Goal: Information Seeking & Learning: Learn about a topic

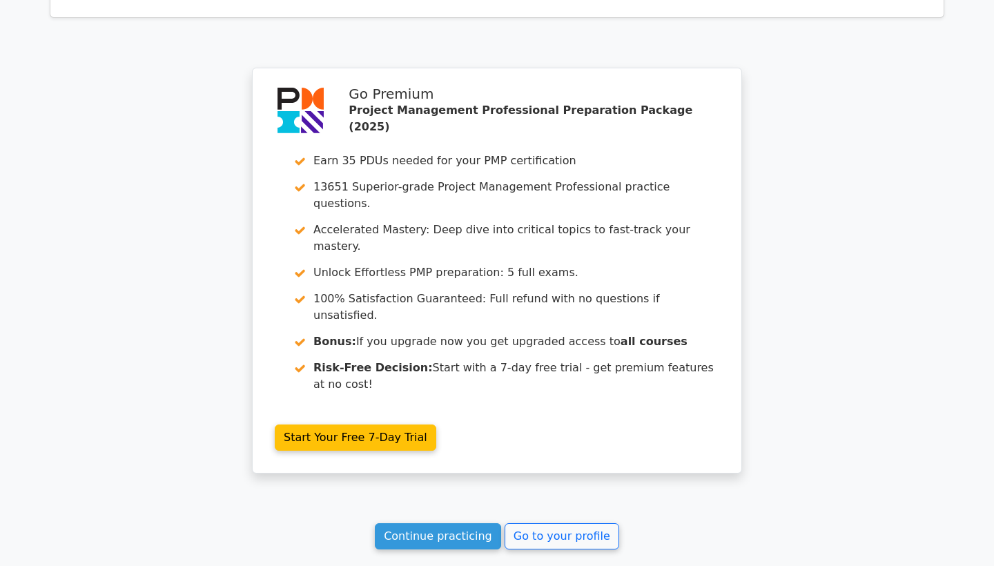
scroll to position [2161, 0]
click at [465, 524] on link "Continue practicing" at bounding box center [438, 537] width 126 height 26
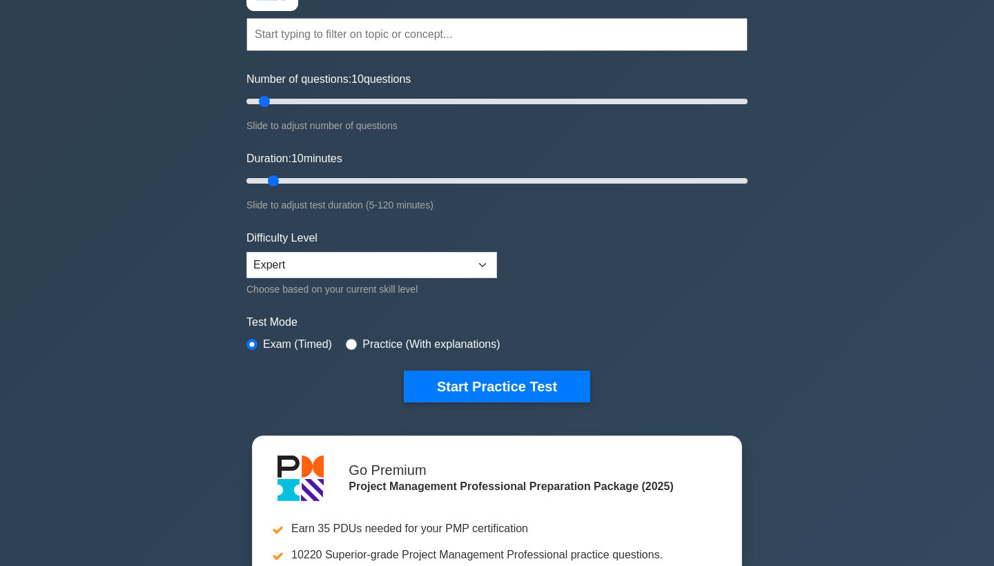
scroll to position [119, 0]
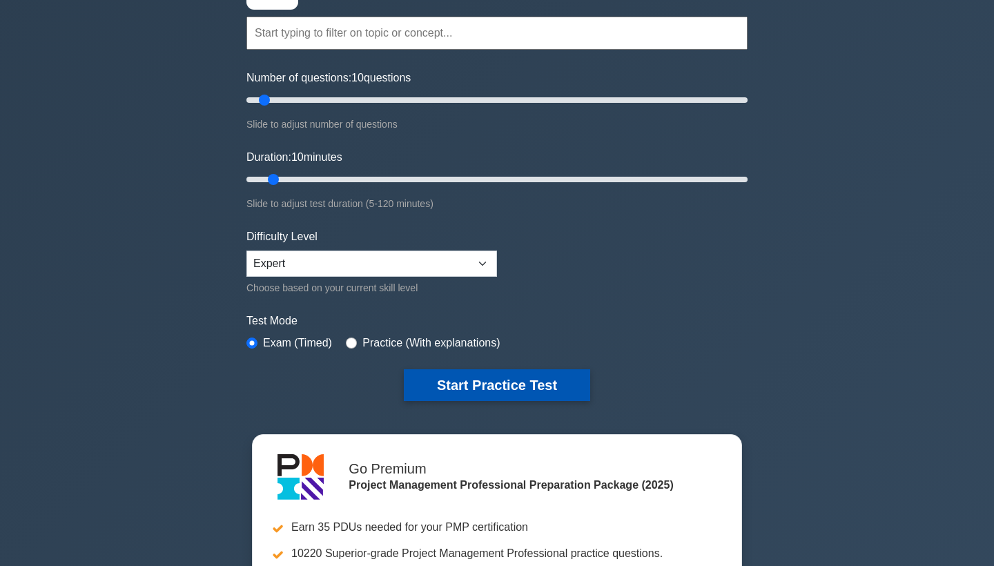
click at [486, 382] on button "Start Practice Test" at bounding box center [497, 385] width 186 height 32
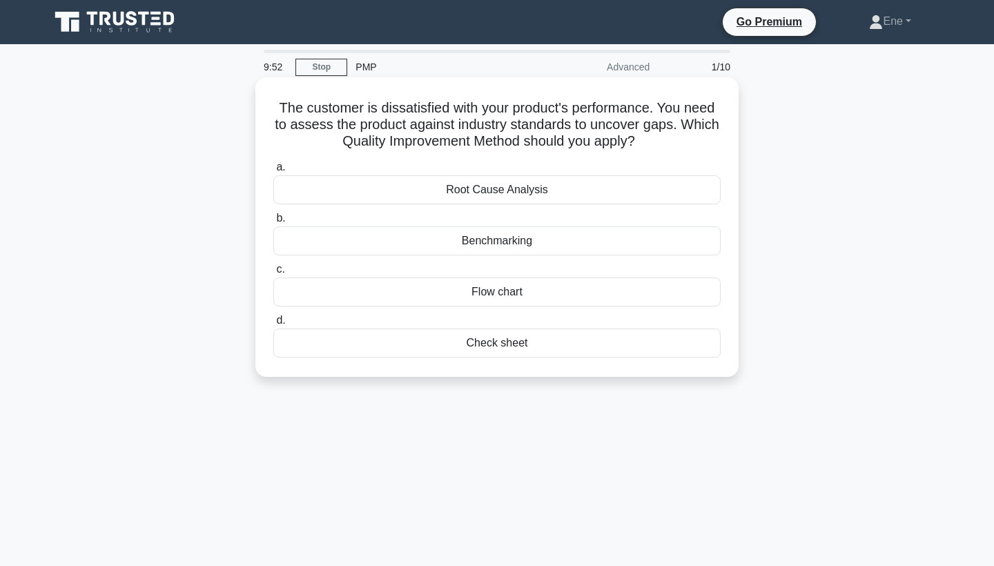
click at [547, 244] on div "Benchmarking" at bounding box center [496, 240] width 447 height 29
click at [273, 223] on input "b. Benchmarking" at bounding box center [273, 218] width 0 height 9
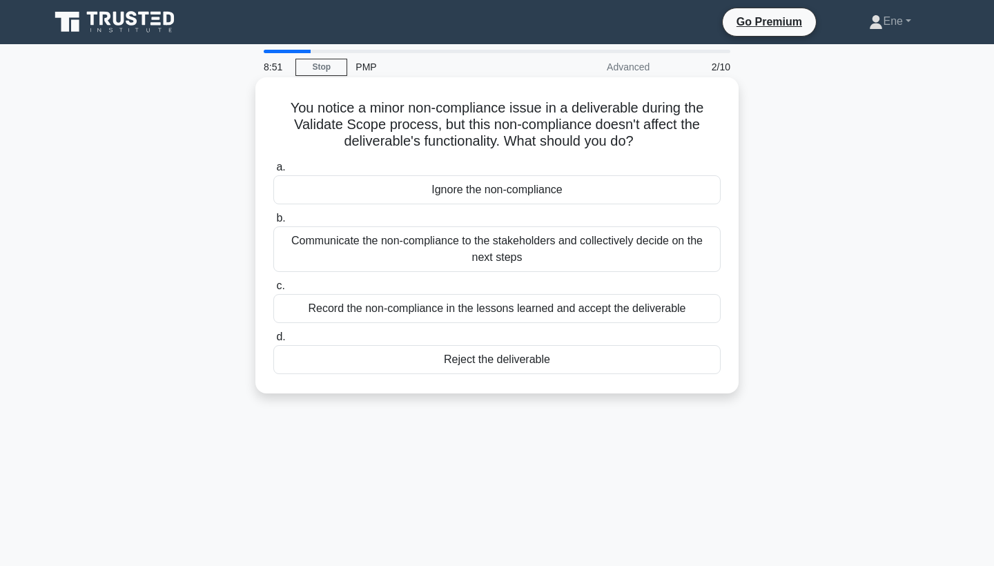
click at [360, 249] on div "Communicate the non-compliance to the stakeholders and collectively decide on t…" at bounding box center [496, 249] width 447 height 46
click at [273, 223] on input "b. Communicate the non-compliance to the stakeholders and collectively decide o…" at bounding box center [273, 218] width 0 height 9
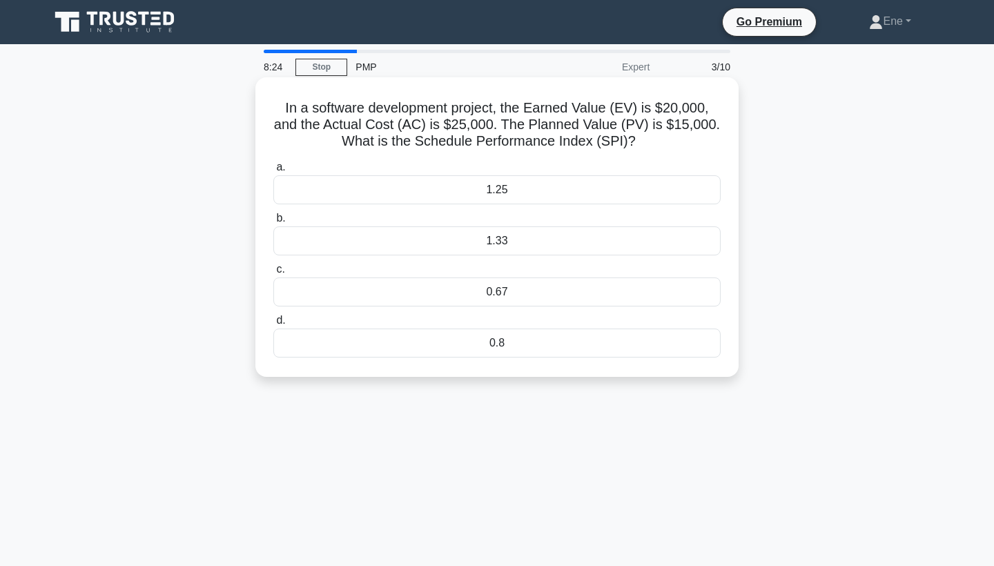
drag, startPoint x: 416, startPoint y: 141, endPoint x: 639, endPoint y: 142, distance: 223.7
click at [639, 142] on h5 "In a software development project, the Earned Value (EV) is $20,000, and the Ac…" at bounding box center [497, 124] width 450 height 51
copy h5 "Schedule Performance Index (SPI)?"
click at [479, 237] on div "1.33" at bounding box center [496, 240] width 447 height 29
click at [273, 223] on input "b. 1.33" at bounding box center [273, 218] width 0 height 9
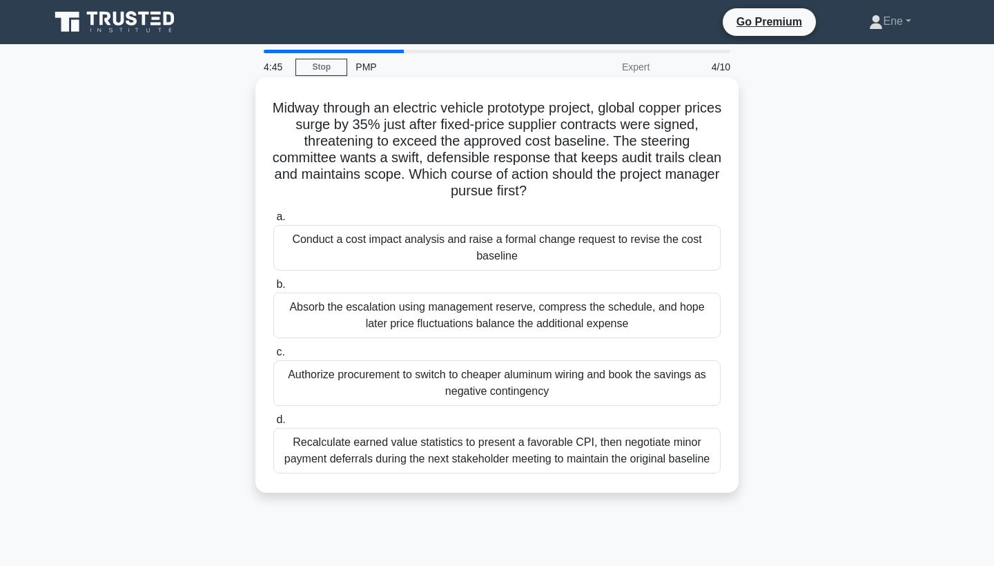
click at [460, 448] on div "Recalculate earned value statistics to present a favorable CPI, then negotiate …" at bounding box center [496, 451] width 447 height 46
click at [273, 425] on input "d. Recalculate earned value statistics to present a favorable CPI, then negotia…" at bounding box center [273, 420] width 0 height 9
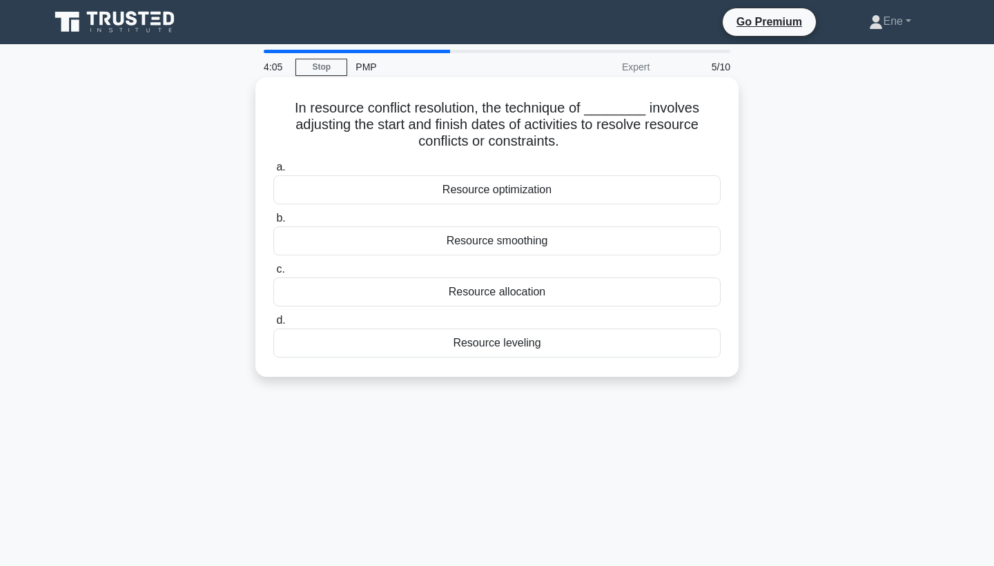
drag, startPoint x: 286, startPoint y: 106, endPoint x: 608, endPoint y: 142, distance: 323.7
click at [608, 142] on h5 "In resource conflict resolution, the technique of ________ involves adjusting t…" at bounding box center [497, 124] width 450 height 51
copy h5 "In resource conflict resolution, the technique of ________ involves adjusting t…"
click at [485, 342] on div "Resource leveling" at bounding box center [496, 343] width 447 height 29
click at [273, 325] on input "d. Resource leveling" at bounding box center [273, 320] width 0 height 9
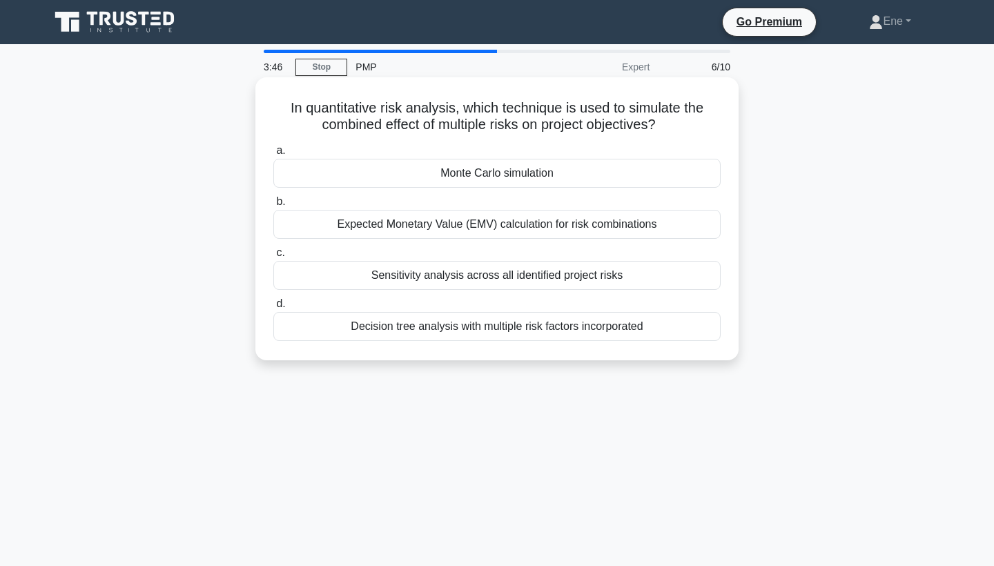
drag, startPoint x: 558, startPoint y: 171, endPoint x: 440, endPoint y: 179, distance: 117.7
click at [440, 179] on div "Monte Carlo simulation" at bounding box center [496, 173] width 447 height 29
click at [273, 155] on input "a. Monte Carlo simulation" at bounding box center [273, 150] width 0 height 9
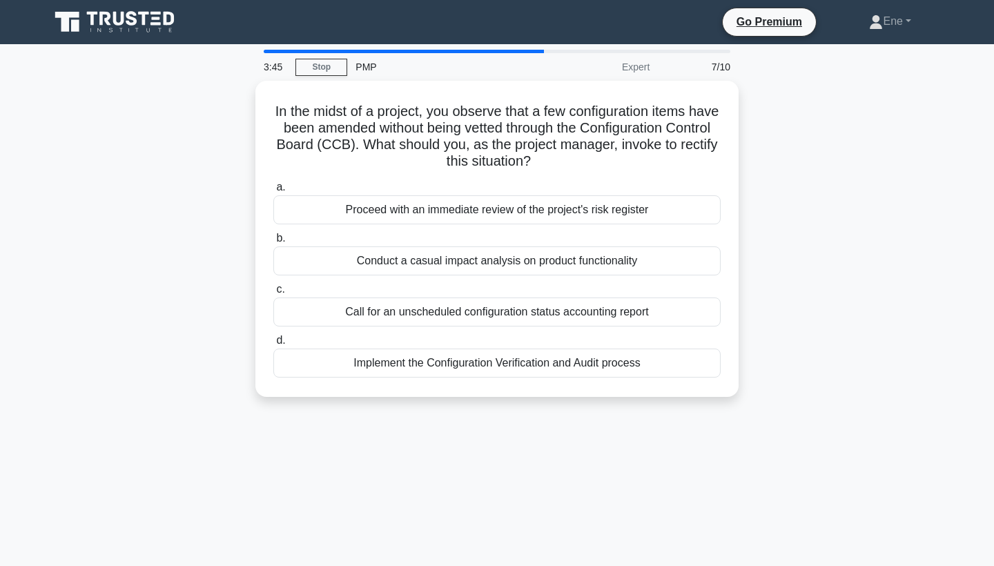
copy div "Monte Carlo simulation"
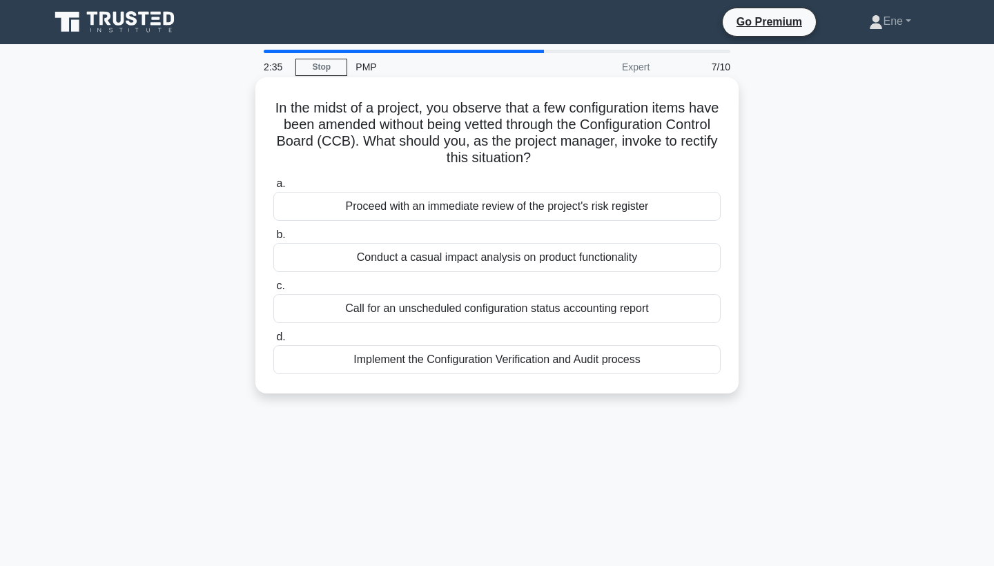
click at [452, 356] on div "Implement the Configuration Verification and Audit process" at bounding box center [496, 359] width 447 height 29
click at [273, 342] on input "d. Implement the Configuration Verification and Audit process" at bounding box center [273, 337] width 0 height 9
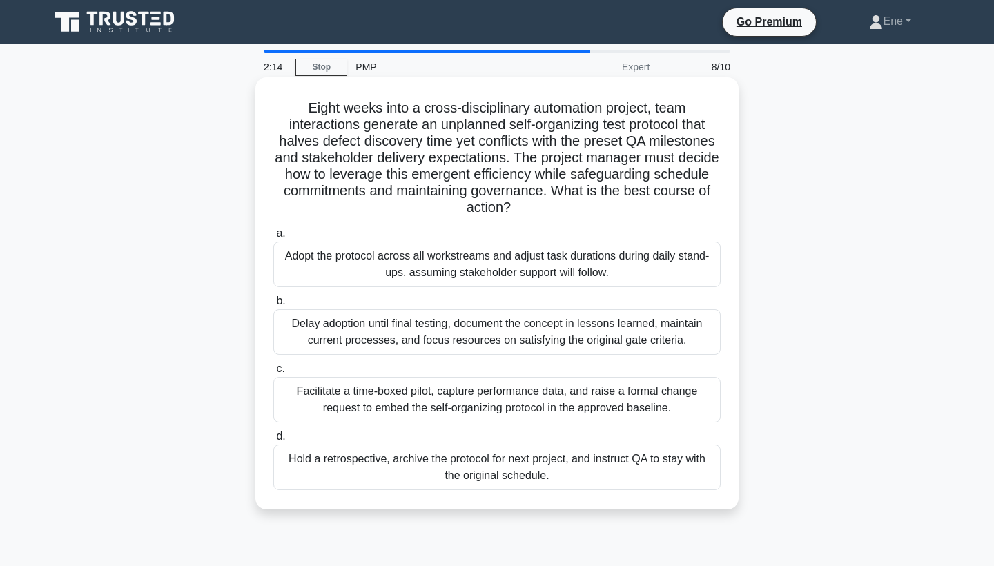
click at [430, 399] on div "Facilitate a time-boxed pilot, capture performance data, and raise a formal cha…" at bounding box center [496, 400] width 447 height 46
click at [273, 373] on input "c. Facilitate a time-boxed pilot, capture performance data, and raise a formal …" at bounding box center [273, 368] width 0 height 9
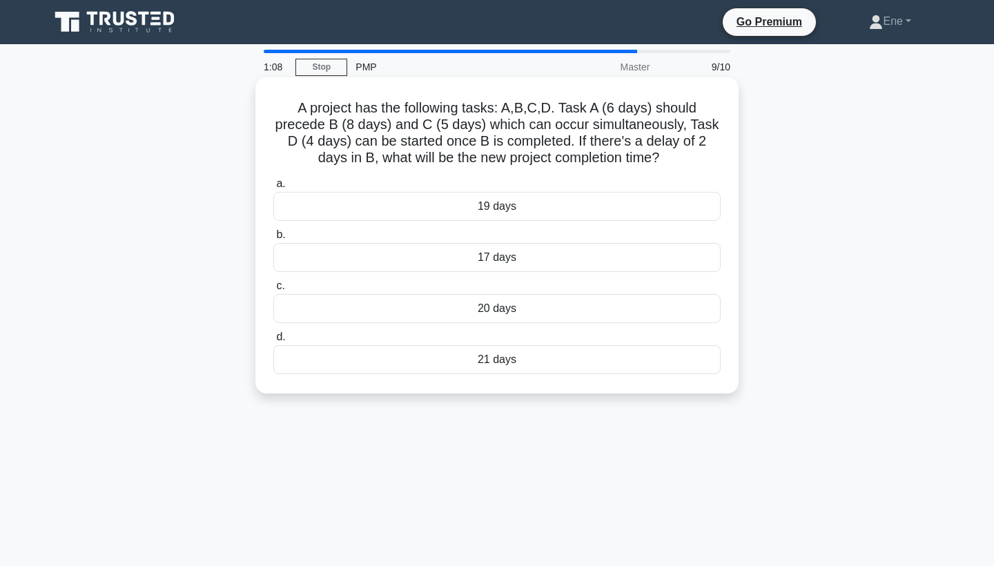
click at [318, 255] on div "17 days" at bounding box center [496, 257] width 447 height 29
click at [273, 240] on input "b. 17 days" at bounding box center [273, 235] width 0 height 9
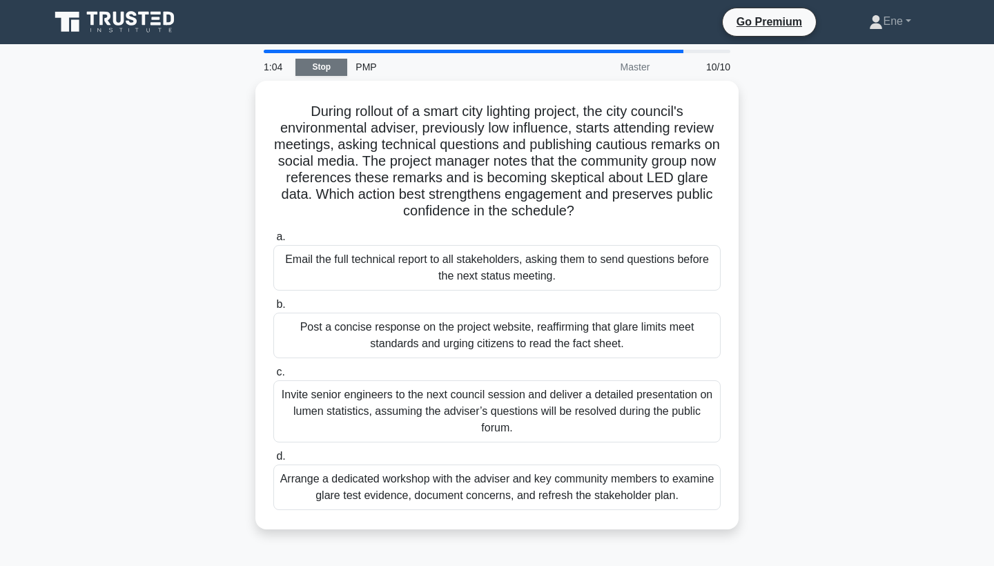
click at [321, 71] on link "Stop" at bounding box center [321, 67] width 52 height 17
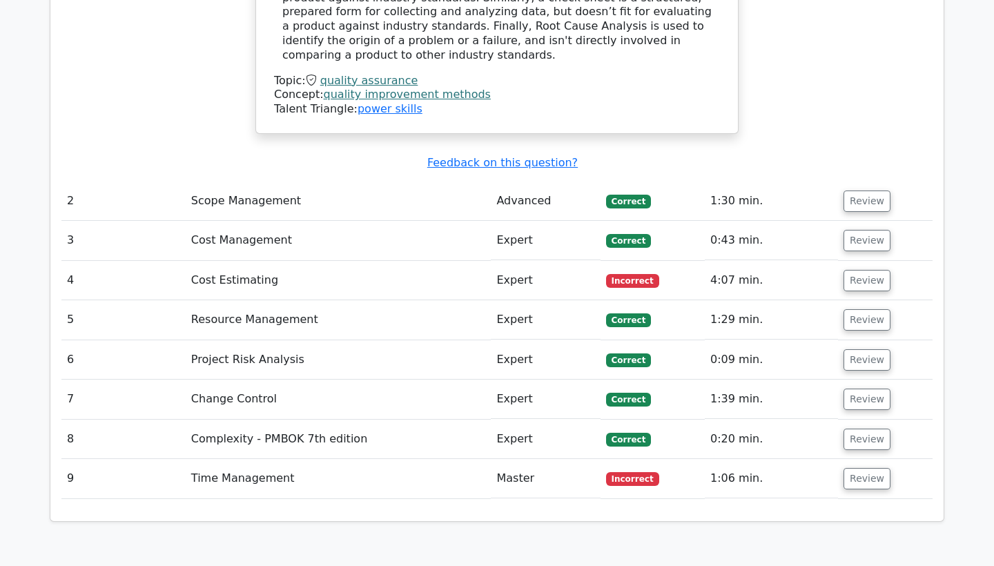
scroll to position [1773, 0]
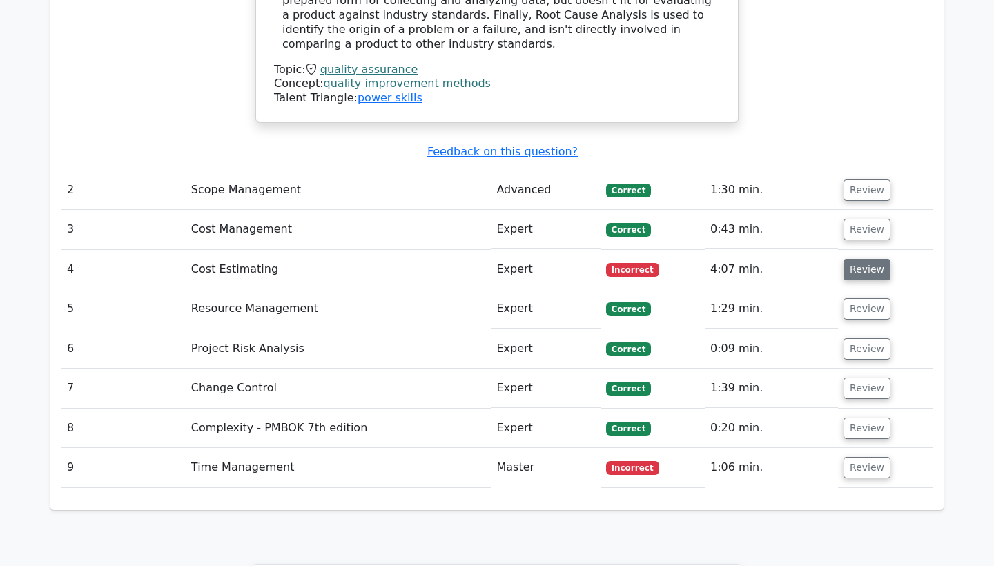
click at [857, 259] on button "Review" at bounding box center [867, 269] width 47 height 21
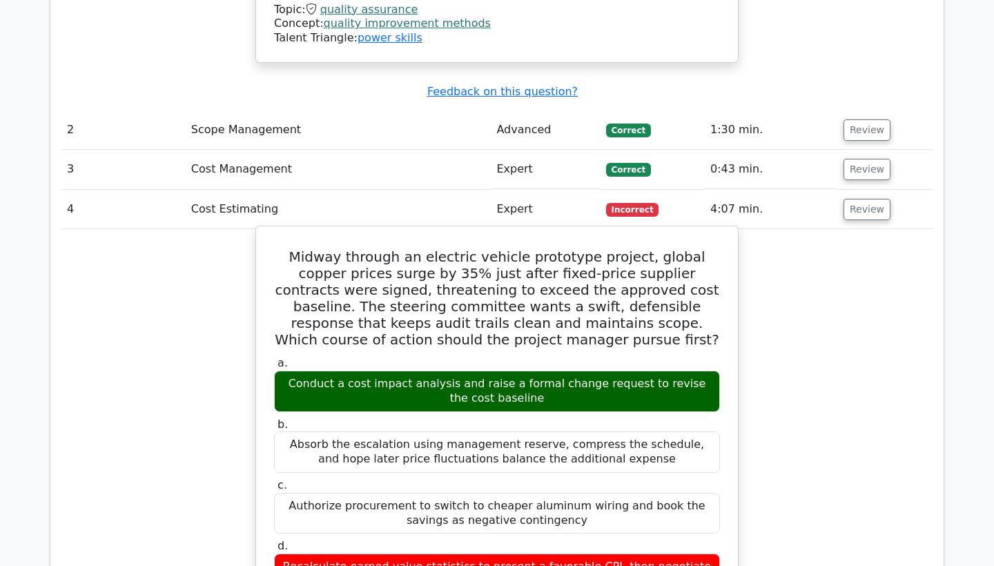
scroll to position [1836, 0]
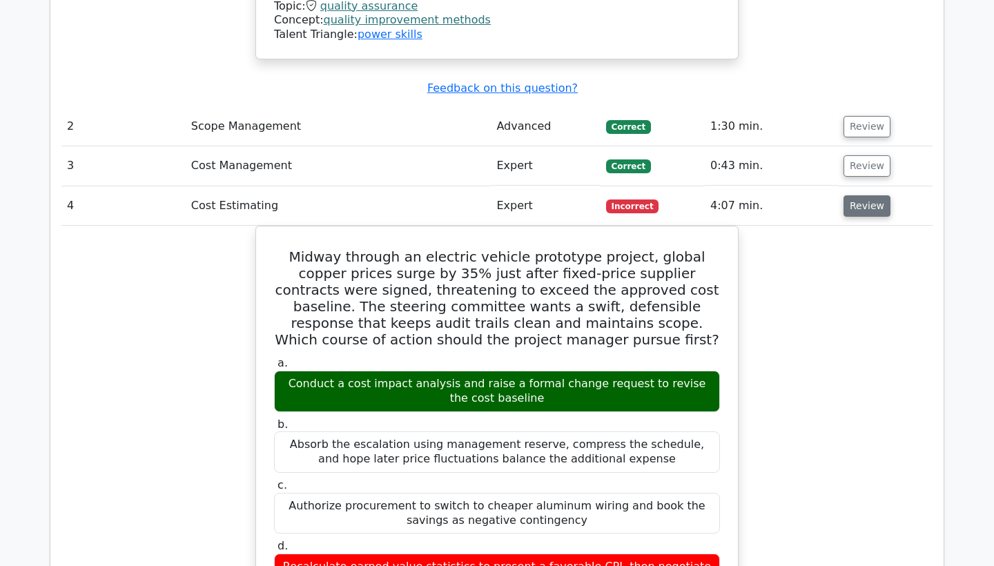
click at [855, 195] on button "Review" at bounding box center [867, 205] width 47 height 21
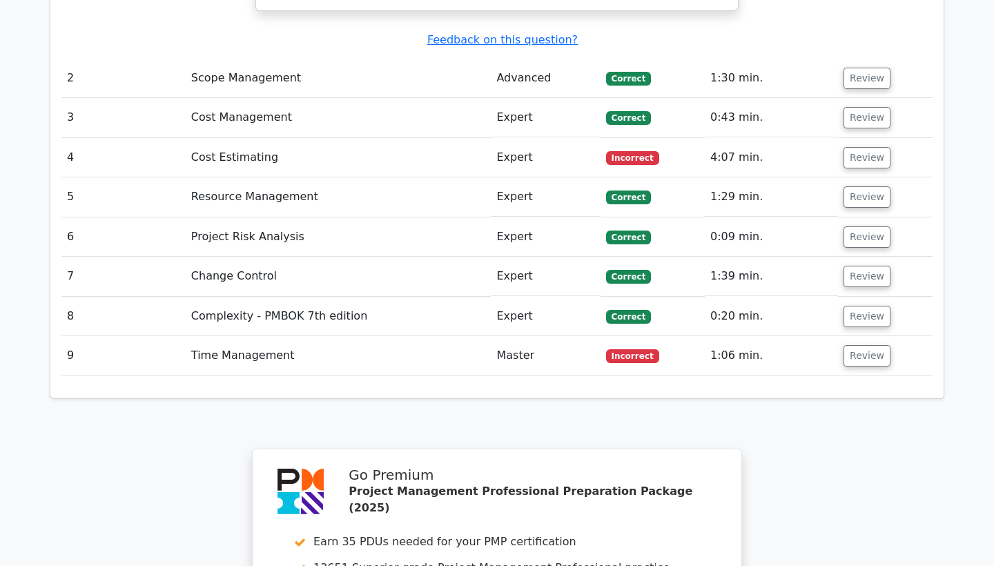
scroll to position [1865, 0]
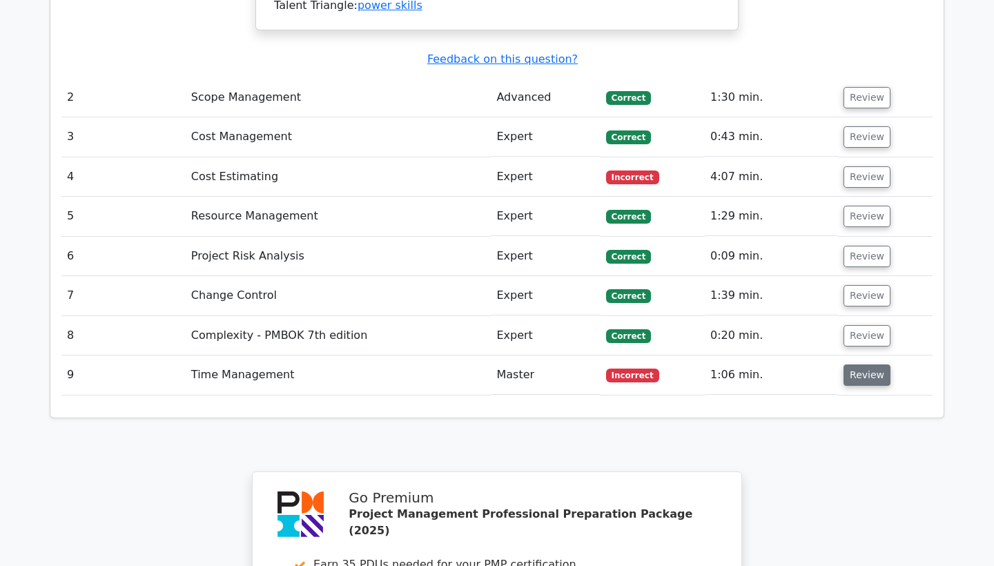
click at [866, 364] on button "Review" at bounding box center [867, 374] width 47 height 21
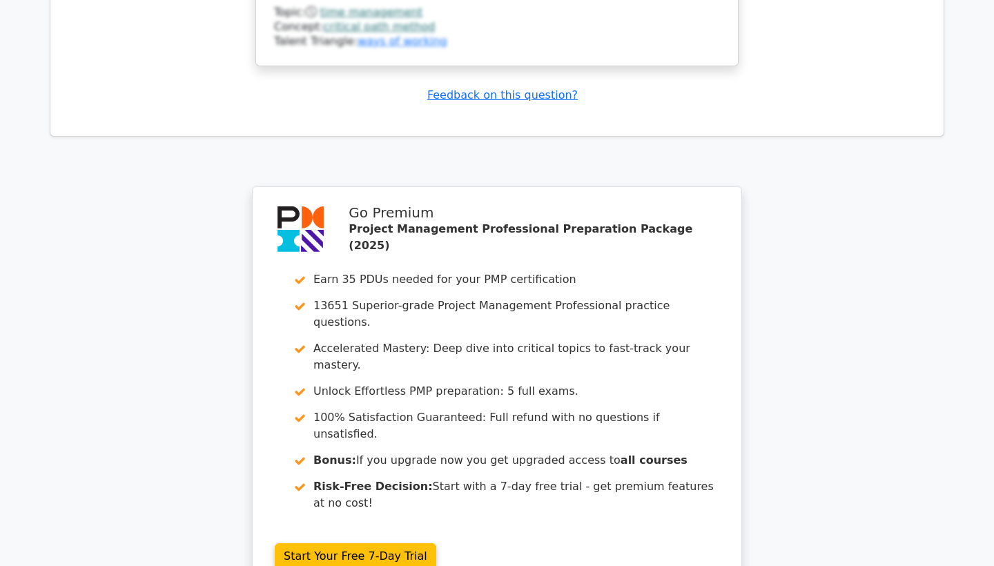
scroll to position [3113, 0]
